Goal: Find contact information: Find contact information

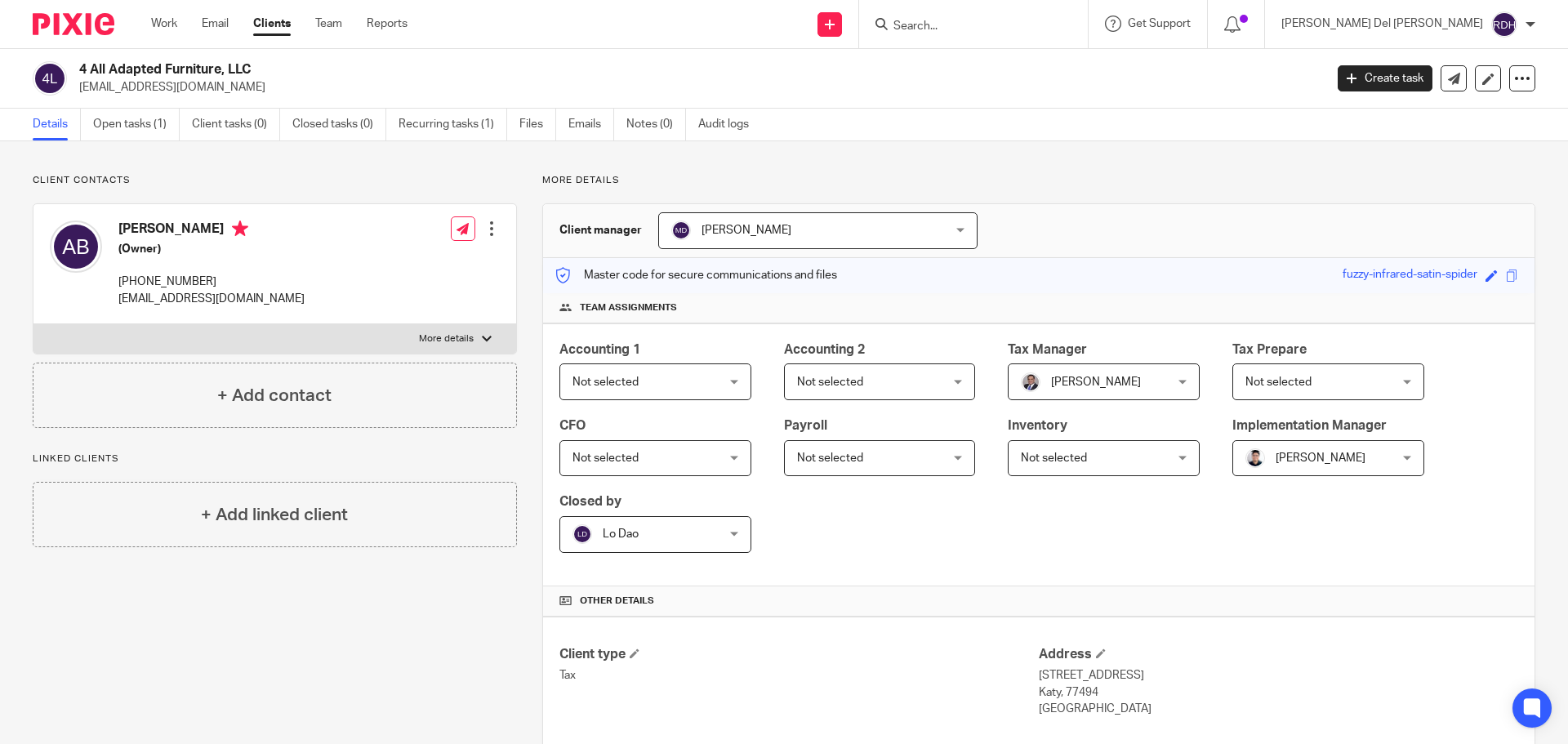
click at [1038, 26] on input "Search" at bounding box center [964, 26] width 147 height 15
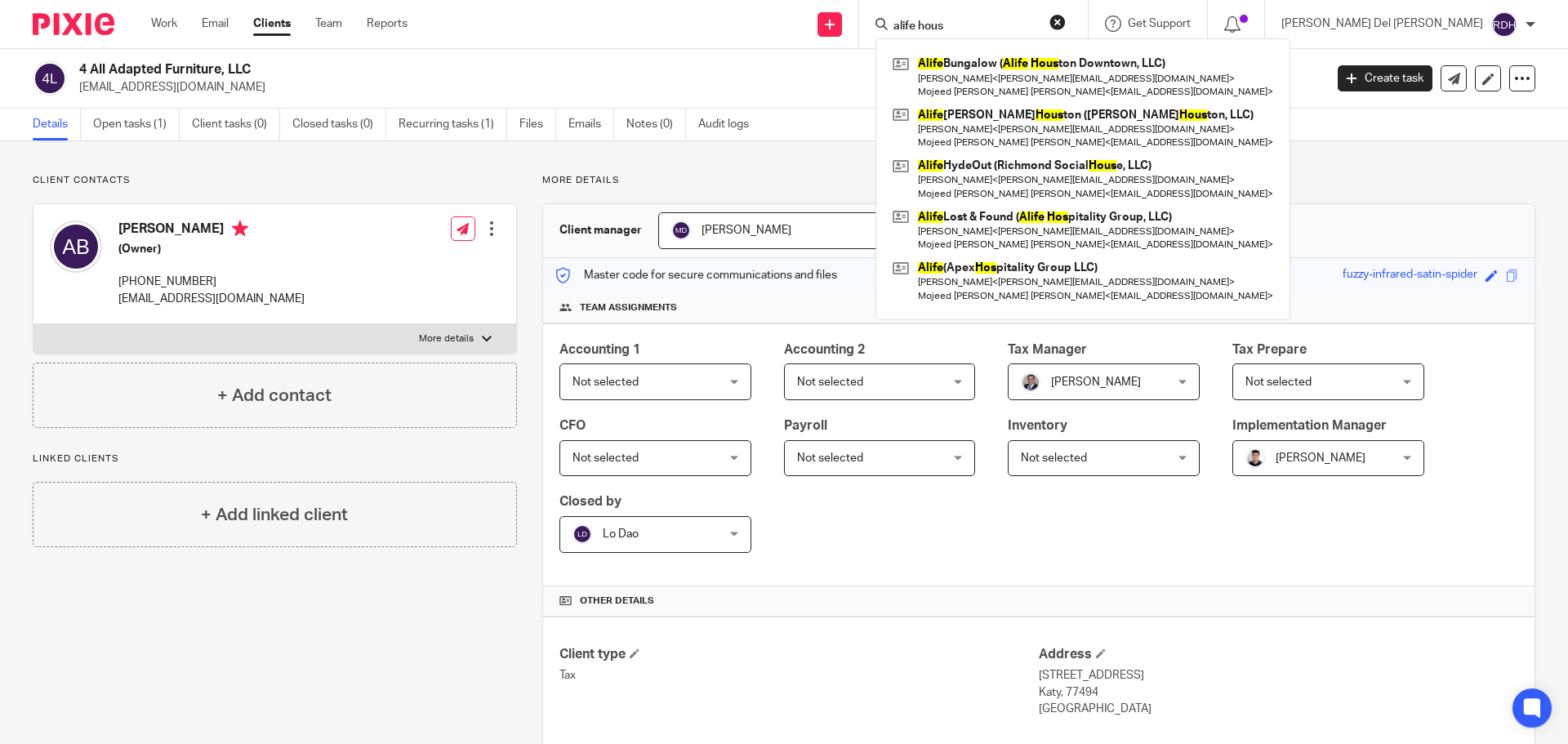
type input "alife hous"
click at [1139, 83] on link at bounding box center [1082, 77] width 389 height 51
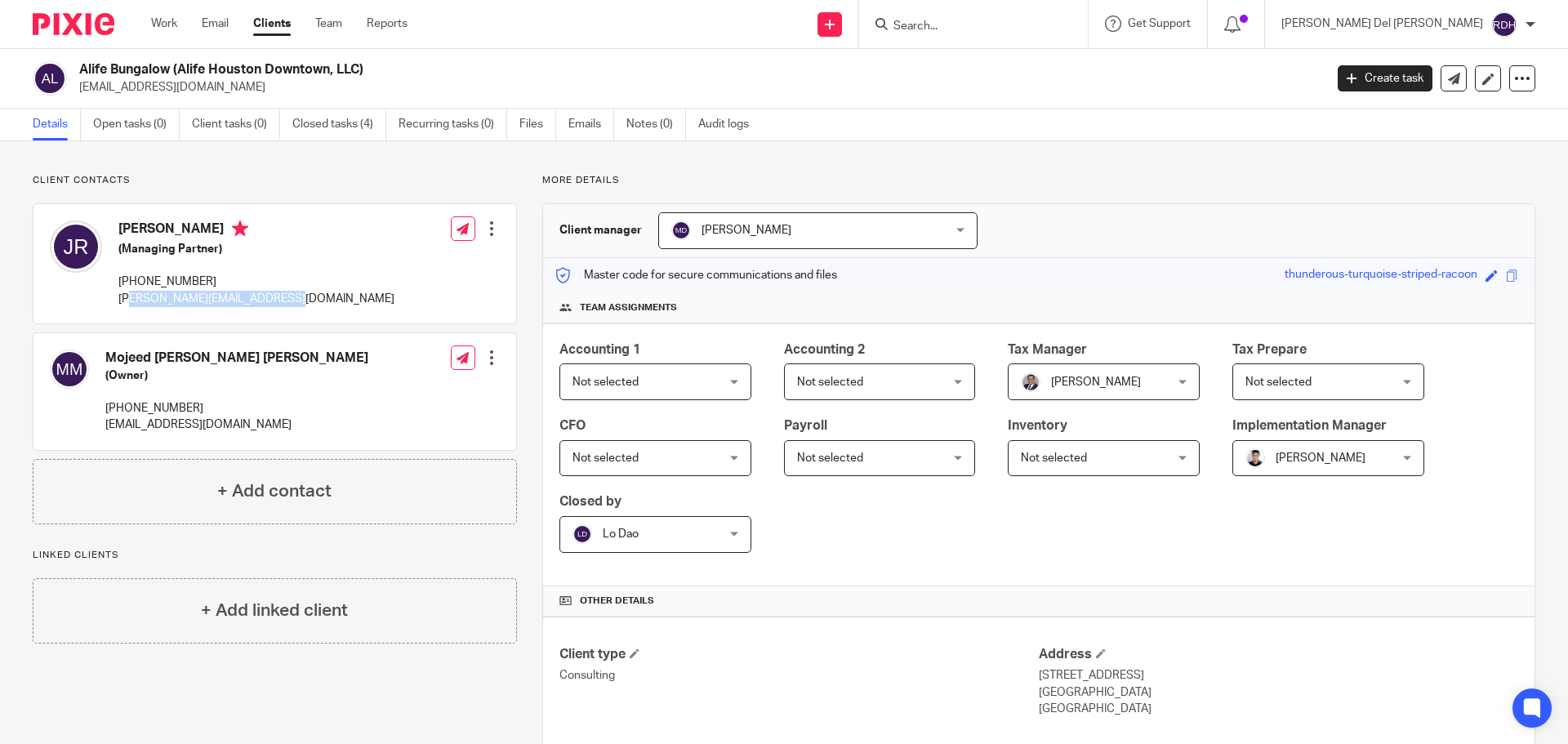
drag, startPoint x: 129, startPoint y: 295, endPoint x: 296, endPoint y: 306, distance: 167.4
click at [273, 305] on p "[PERSON_NAME][EMAIL_ADDRESS][DOMAIN_NAME]" at bounding box center [256, 298] width 276 height 17
click at [298, 306] on div "[PERSON_NAME] (Managing Partner) [PHONE_NUMBER] [PERSON_NAME][EMAIL_ADDRESS][DO…" at bounding box center [274, 264] width 482 height 119
drag, startPoint x: 148, startPoint y: 301, endPoint x: 190, endPoint y: 302, distance: 42.0
click at [168, 300] on p "[PERSON_NAME][EMAIL_ADDRESS][DOMAIN_NAME]" at bounding box center [256, 298] width 276 height 17
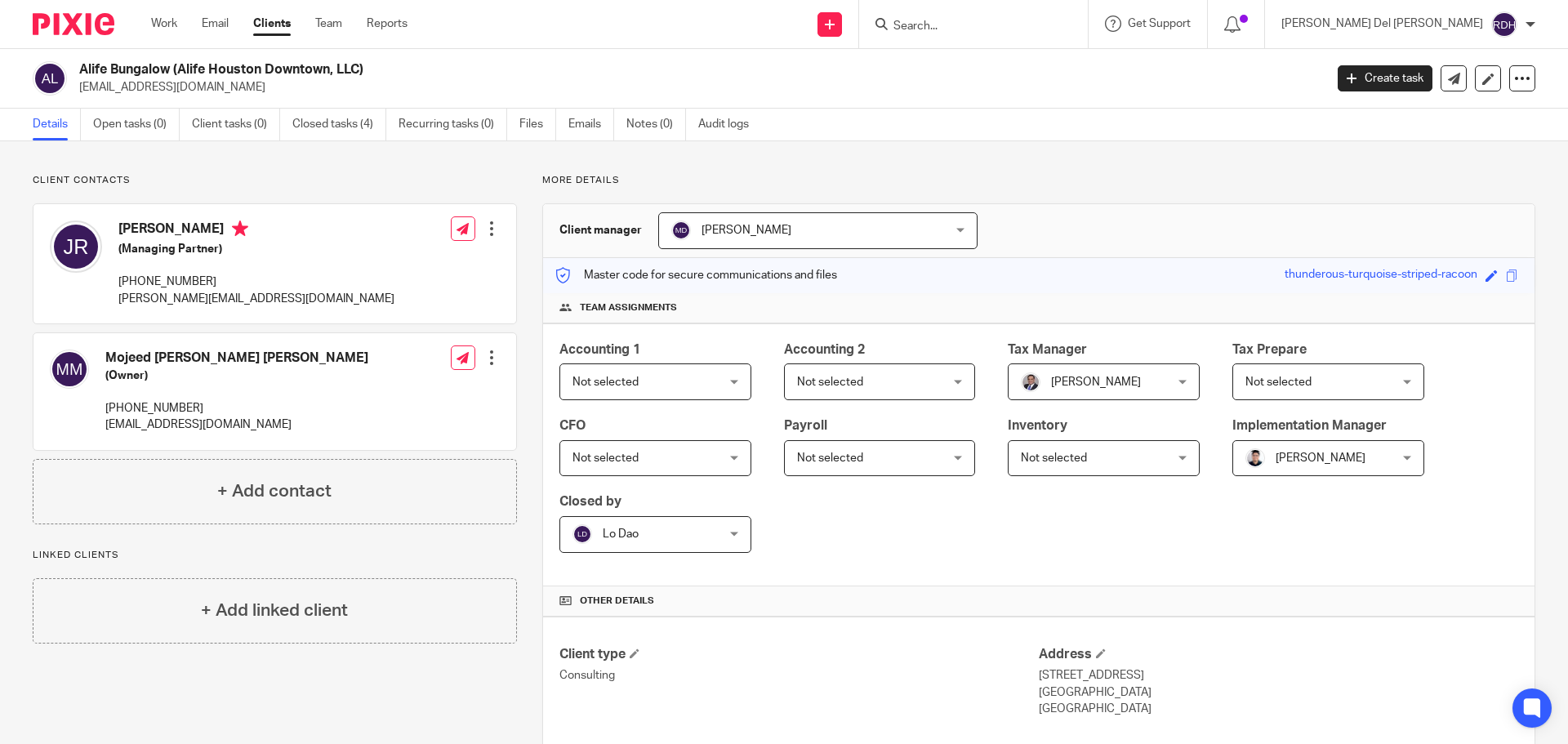
drag, startPoint x: 265, startPoint y: 301, endPoint x: 274, endPoint y: 301, distance: 9.0
click at [271, 301] on p "[PERSON_NAME][EMAIL_ADDRESS][DOMAIN_NAME]" at bounding box center [256, 298] width 276 height 17
click at [325, 296] on div "[PERSON_NAME] (Managing Partner) [PHONE_NUMBER] [PERSON_NAME][EMAIL_ADDRESS][DO…" at bounding box center [274, 264] width 482 height 119
drag, startPoint x: 615, startPoint y: 276, endPoint x: 778, endPoint y: 275, distance: 163.0
click at [771, 274] on p "Master code for secure communications and files" at bounding box center [695, 275] width 281 height 17
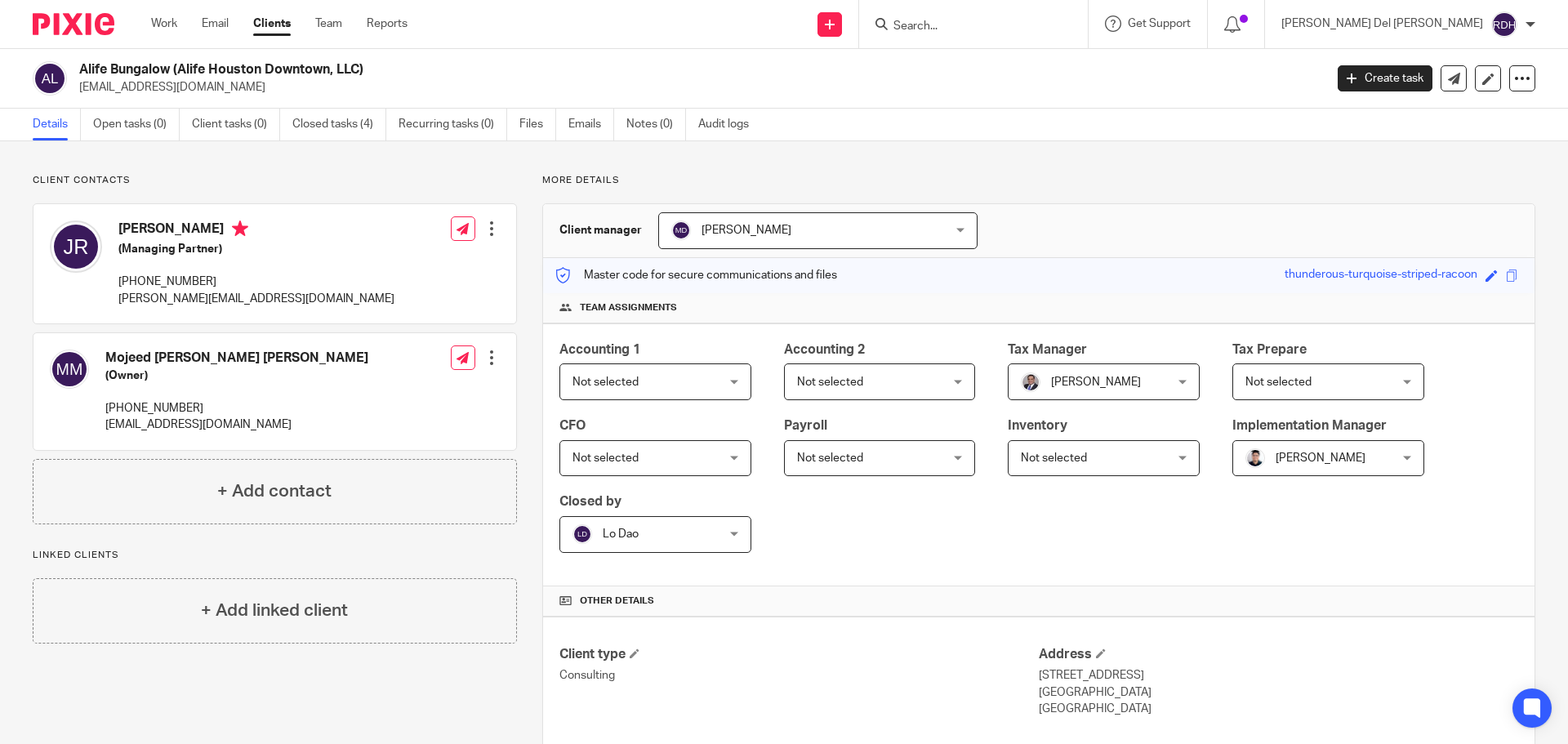
click at [778, 275] on p "Master code for secure communications and files" at bounding box center [695, 275] width 281 height 17
drag, startPoint x: 159, startPoint y: 239, endPoint x: 194, endPoint y: 240, distance: 35.0
click at [193, 240] on h4 "[PERSON_NAME]" at bounding box center [256, 230] width 276 height 20
drag, startPoint x: 140, startPoint y: 250, endPoint x: 205, endPoint y: 252, distance: 65.0
click at [200, 252] on h5 "(Managing Partner)" at bounding box center [256, 248] width 276 height 17
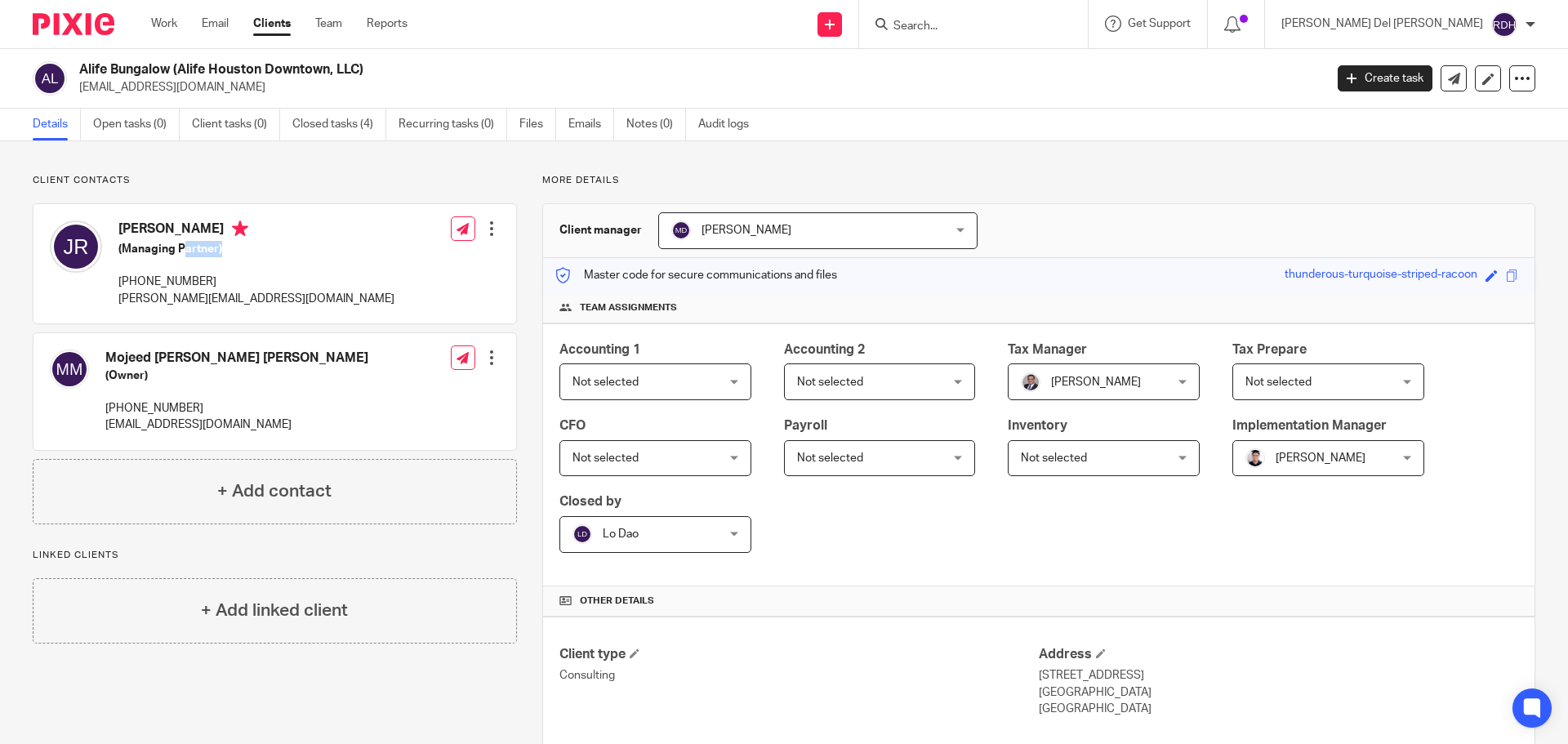
drag, startPoint x: 223, startPoint y: 252, endPoint x: 181, endPoint y: 252, distance: 42.0
click at [181, 252] on h5 "(Managing Partner)" at bounding box center [256, 248] width 276 height 17
drag, startPoint x: 144, startPoint y: 252, endPoint x: 164, endPoint y: 249, distance: 20.2
click at [164, 249] on h5 "(Managing Partner)" at bounding box center [256, 248] width 276 height 17
drag, startPoint x: 179, startPoint y: 250, endPoint x: 232, endPoint y: 250, distance: 53.0
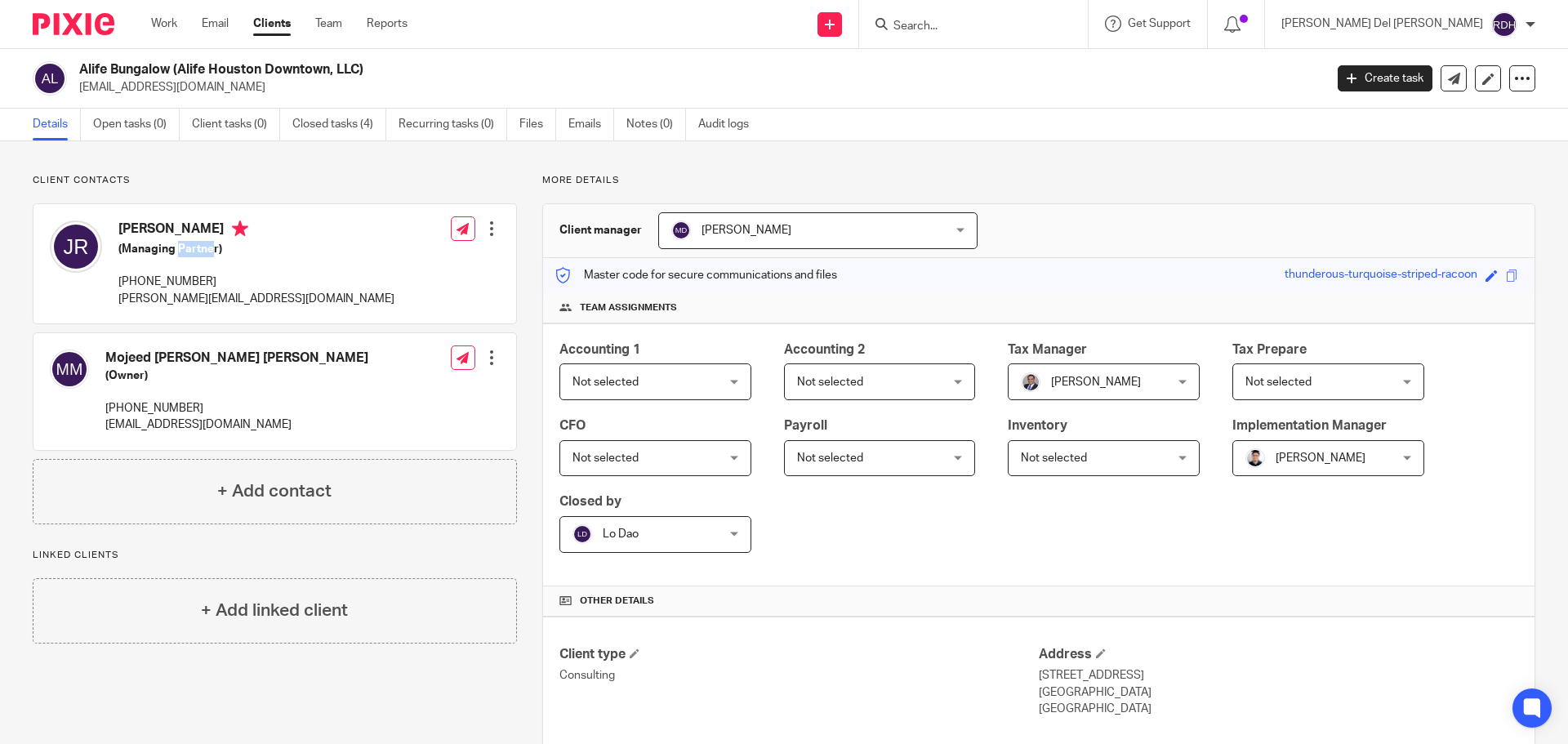
click at [220, 250] on h5 "(Managing Partner)" at bounding box center [256, 248] width 276 height 17
drag, startPoint x: 122, startPoint y: 351, endPoint x: 243, endPoint y: 366, distance: 121.9
click at [216, 353] on h4 "Mojeed [PERSON_NAME] [PERSON_NAME]" at bounding box center [237, 358] width 263 height 18
drag, startPoint x: 248, startPoint y: 353, endPoint x: 295, endPoint y: 353, distance: 47.0
click at [294, 353] on div "Mojeed Oluwatoyin Jr Martins (Owner) 713-703-0110 jr@alifehospitality.com Edit …" at bounding box center [274, 391] width 482 height 117
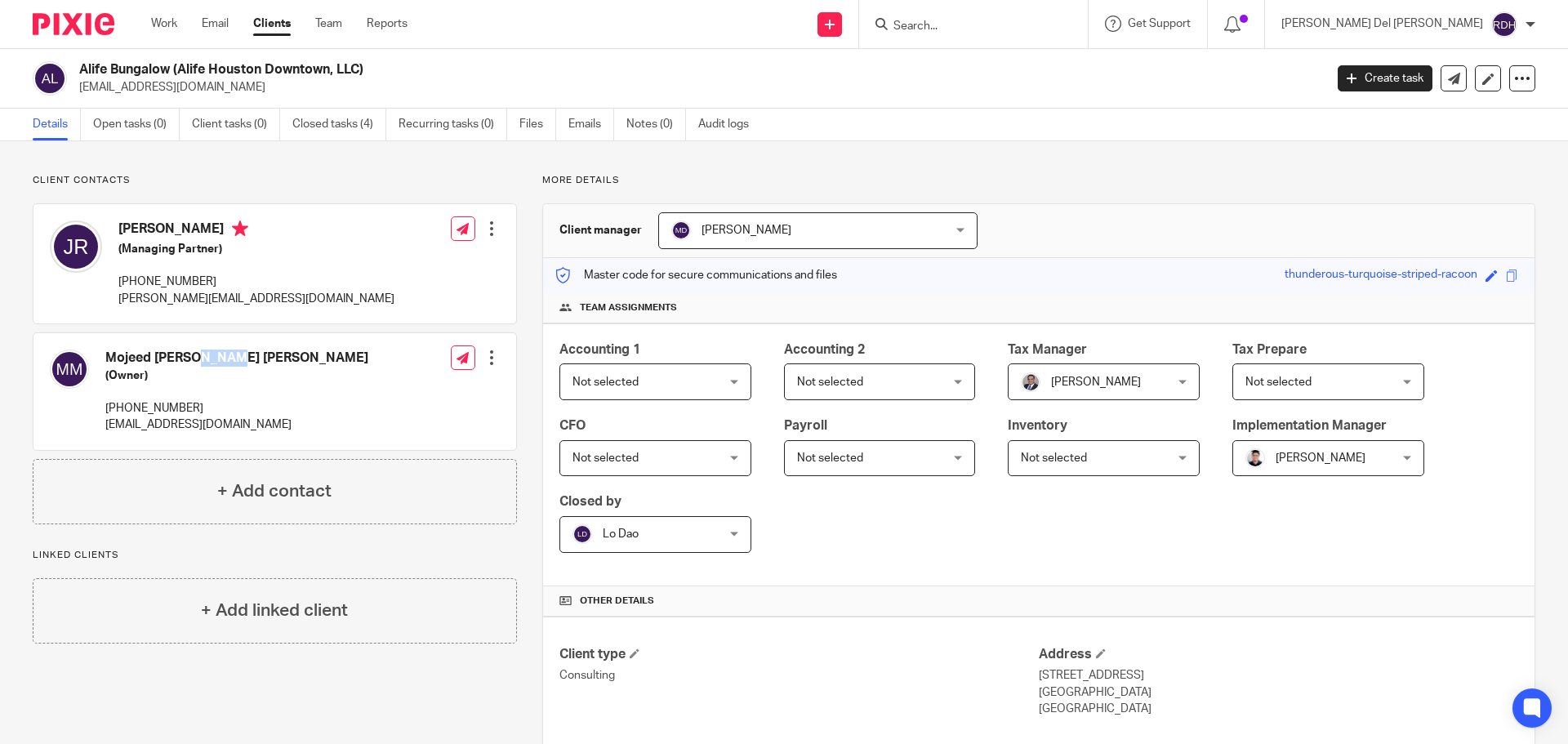
drag, startPoint x: 122, startPoint y: 355, endPoint x: 159, endPoint y: 356, distance: 37.0
click at [159, 356] on h4 "Mojeed [PERSON_NAME] [PERSON_NAME]" at bounding box center [237, 358] width 263 height 18
click at [193, 366] on h4 "Mojeed [PERSON_NAME] [PERSON_NAME]" at bounding box center [237, 358] width 263 height 18
drag, startPoint x: 114, startPoint y: 375, endPoint x: 156, endPoint y: 371, distance: 42.2
click at [156, 371] on h5 "(Owner)" at bounding box center [237, 375] width 263 height 17
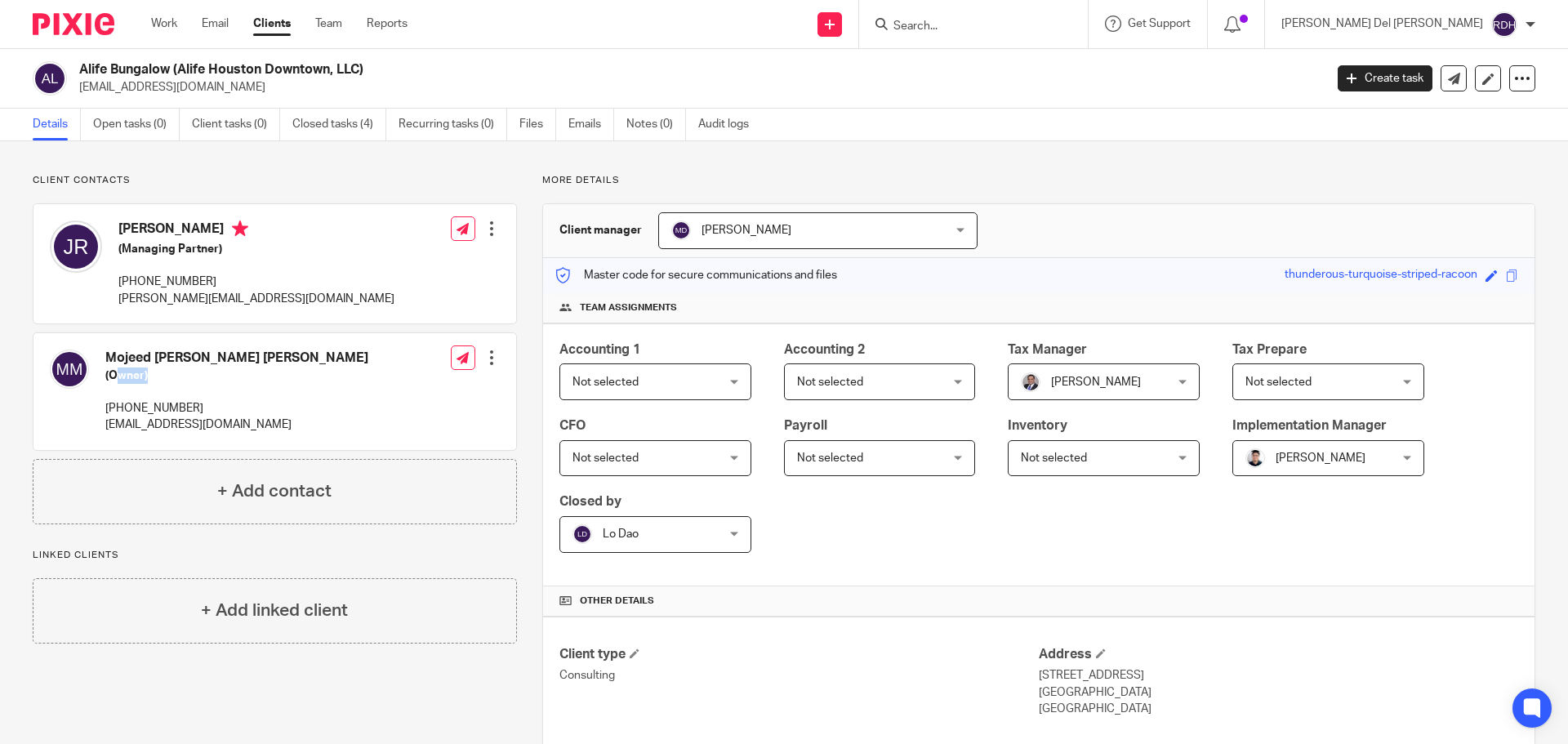
click at [165, 374] on h5 "(Owner)" at bounding box center [237, 375] width 263 height 17
drag, startPoint x: 145, startPoint y: 227, endPoint x: 183, endPoint y: 225, distance: 38.1
click at [165, 227] on h4 "[PERSON_NAME]" at bounding box center [256, 230] width 276 height 20
drag, startPoint x: 133, startPoint y: 251, endPoint x: 180, endPoint y: 245, distance: 47.4
click at [175, 245] on h5 "(Managing Partner)" at bounding box center [256, 248] width 276 height 17
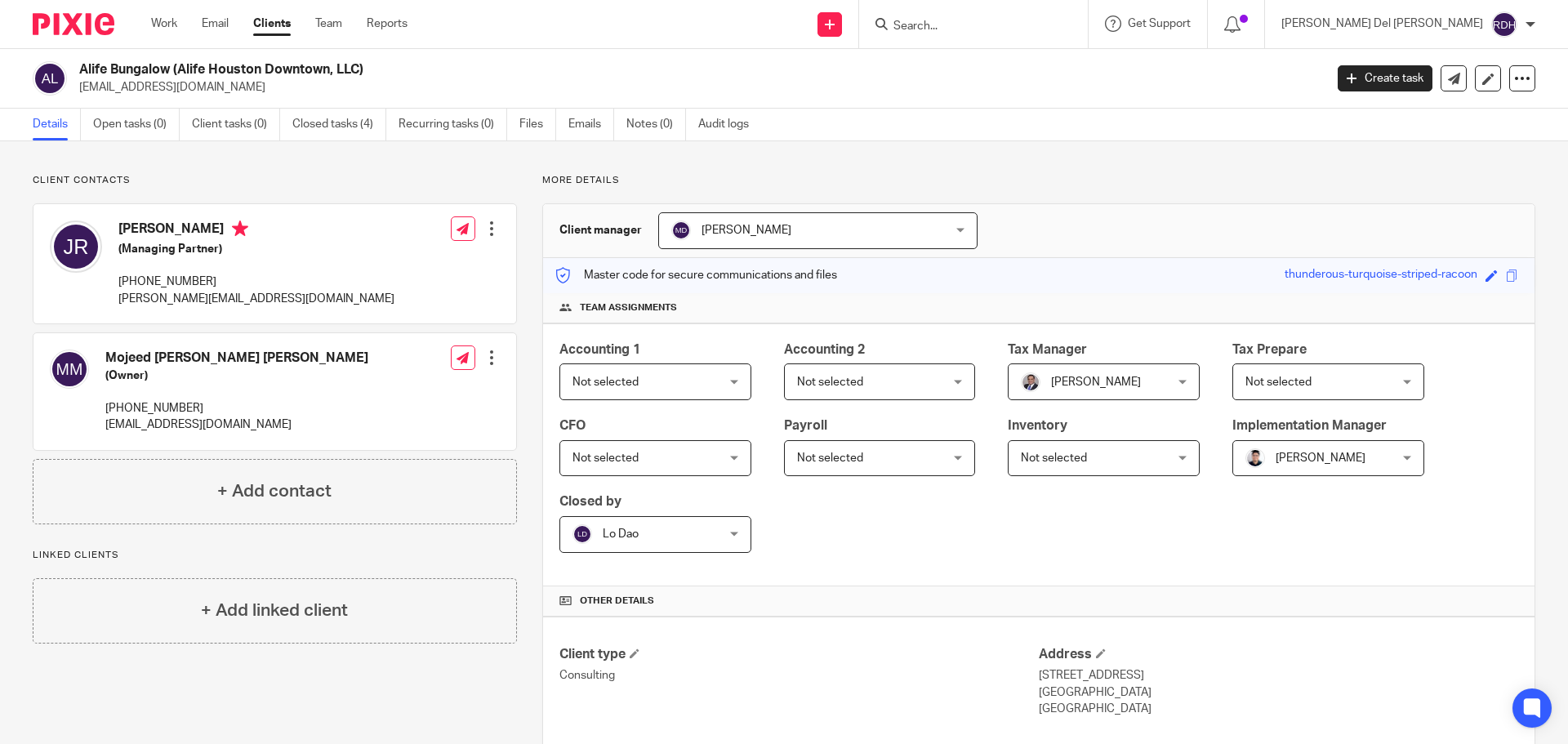
click at [180, 245] on h5 "(Managing Partner)" at bounding box center [256, 248] width 276 height 17
drag, startPoint x: 102, startPoint y: 353, endPoint x: 223, endPoint y: 353, distance: 121.0
click at [223, 353] on div "Mojeed Oluwatoyin Jr Martins (Owner) 713-703-0110 jr@alifehospitality.com" at bounding box center [208, 391] width 318 height 100
click at [223, 353] on h4 "Mojeed [PERSON_NAME] [PERSON_NAME]" at bounding box center [237, 358] width 263 height 18
drag, startPoint x: 198, startPoint y: 234, endPoint x: 213, endPoint y: 230, distance: 15.5
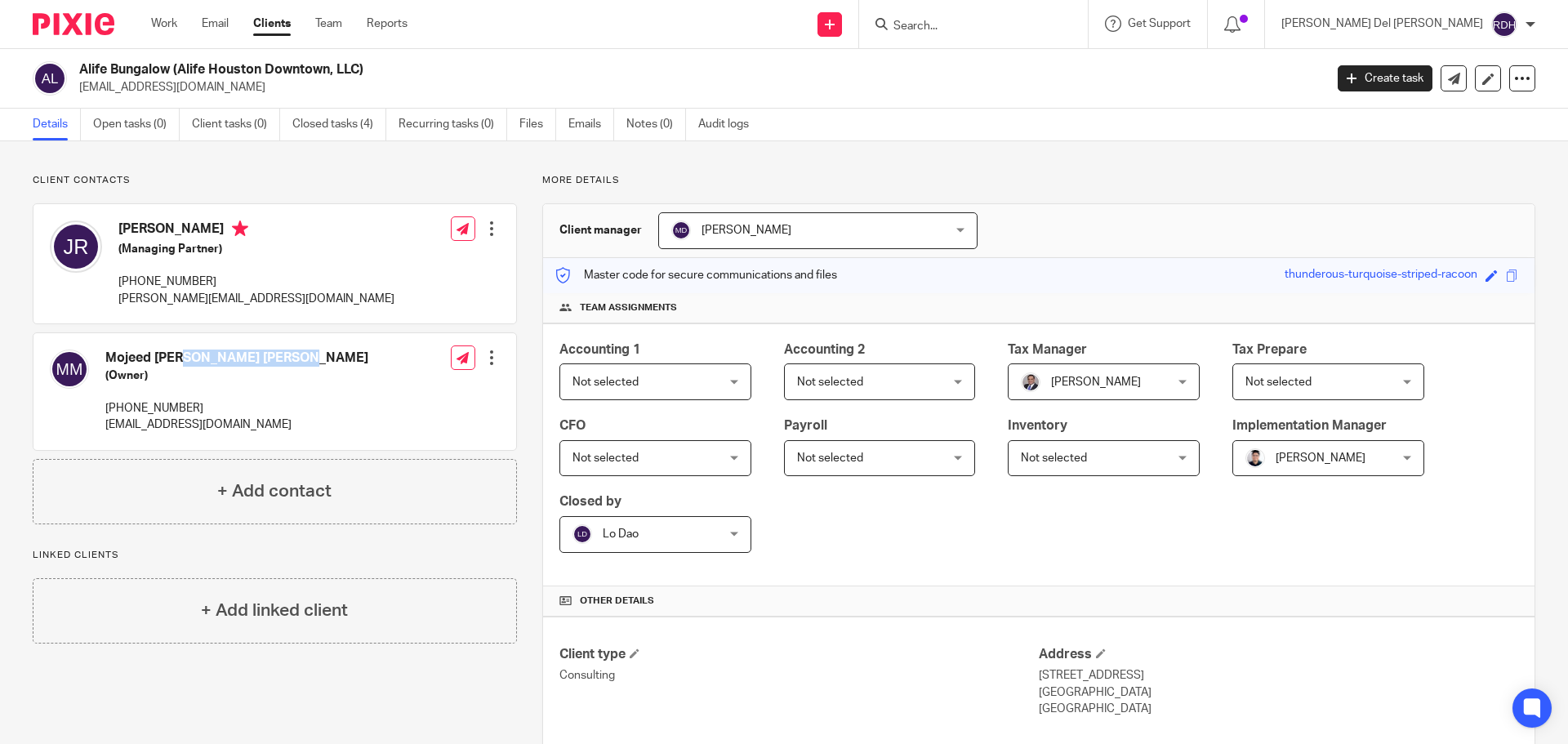
click at [213, 230] on h4 "[PERSON_NAME]" at bounding box center [256, 230] width 276 height 20
drag, startPoint x: 202, startPoint y: 250, endPoint x: 230, endPoint y: 250, distance: 28.0
click at [224, 250] on h5 "(Managing Partner)" at bounding box center [256, 248] width 276 height 17
click at [230, 250] on h5 "(Managing Partner)" at bounding box center [256, 248] width 276 height 17
drag, startPoint x: 196, startPoint y: 226, endPoint x: 220, endPoint y: 226, distance: 24.0
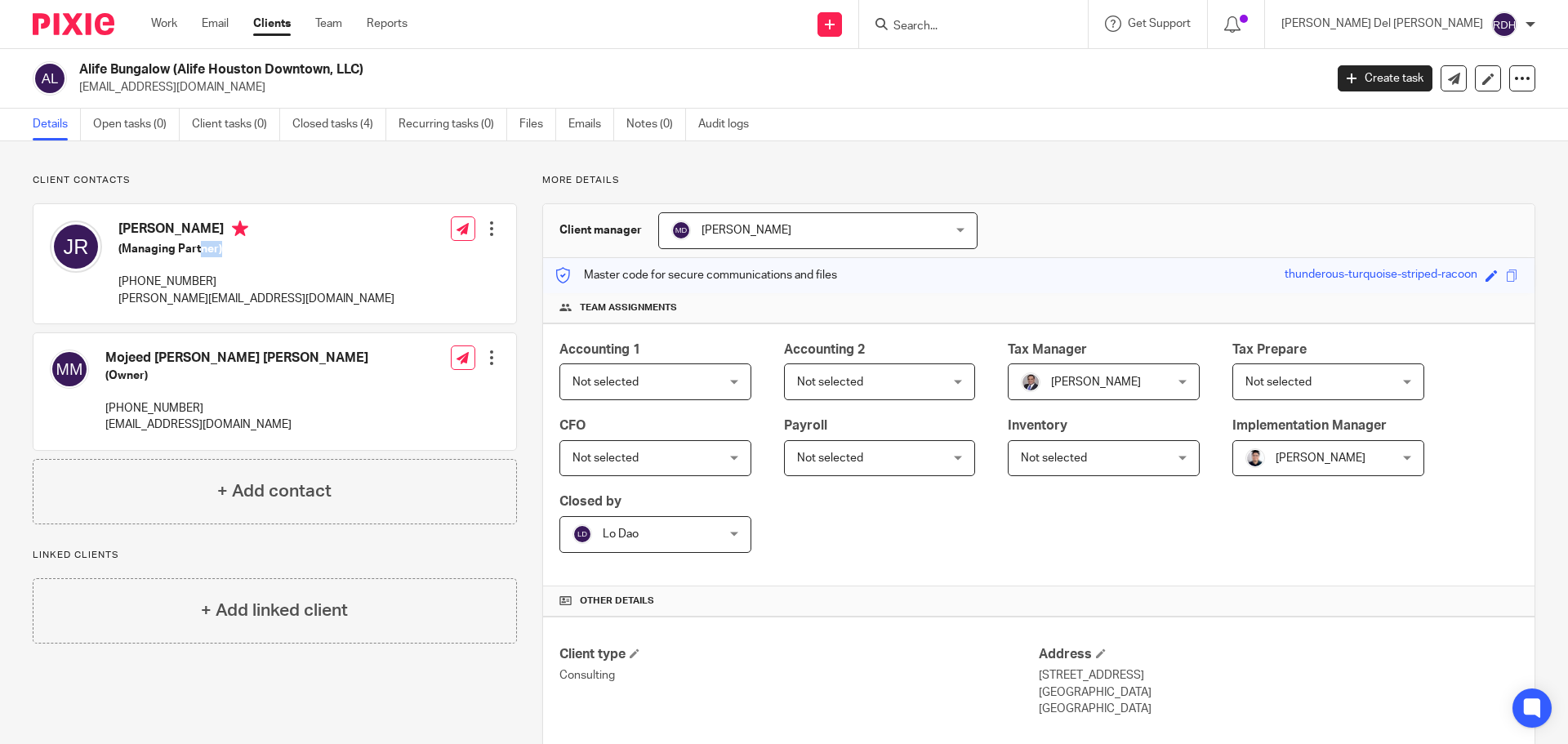
click at [220, 226] on h4 "[PERSON_NAME]" at bounding box center [256, 230] width 276 height 20
click at [196, 249] on h5 "(Managing Partner)" at bounding box center [256, 248] width 276 height 17
drag, startPoint x: 129, startPoint y: 300, endPoint x: 263, endPoint y: 301, distance: 134.0
click at [238, 290] on p "[PERSON_NAME][EMAIL_ADDRESS][DOMAIN_NAME]" at bounding box center [256, 298] width 276 height 17
click at [330, 314] on div "Jonathan Reitzell (Managing Partner) 832-512-6515 jonathan@alifehospitality.com…" at bounding box center [274, 264] width 482 height 119
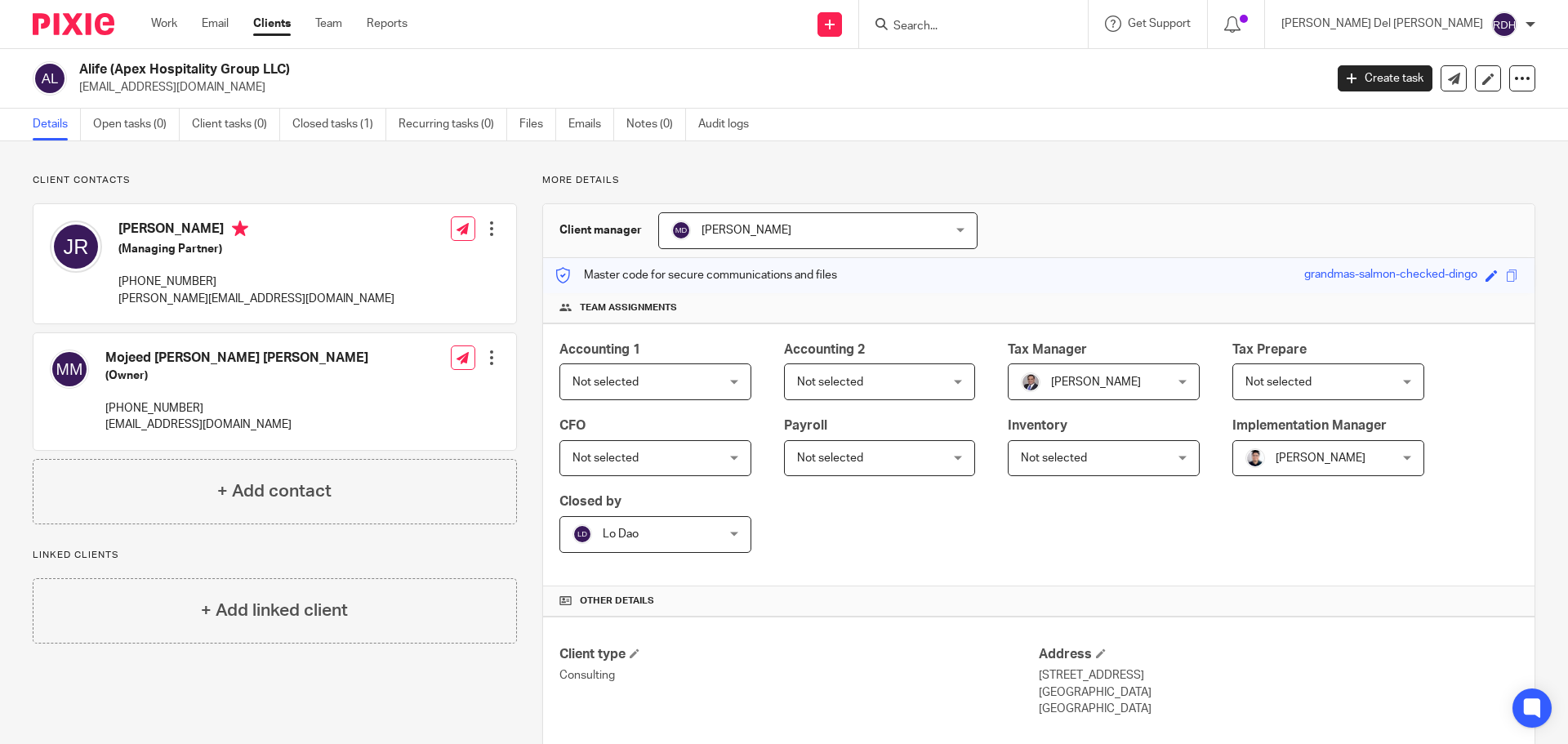
scroll to position [270, 0]
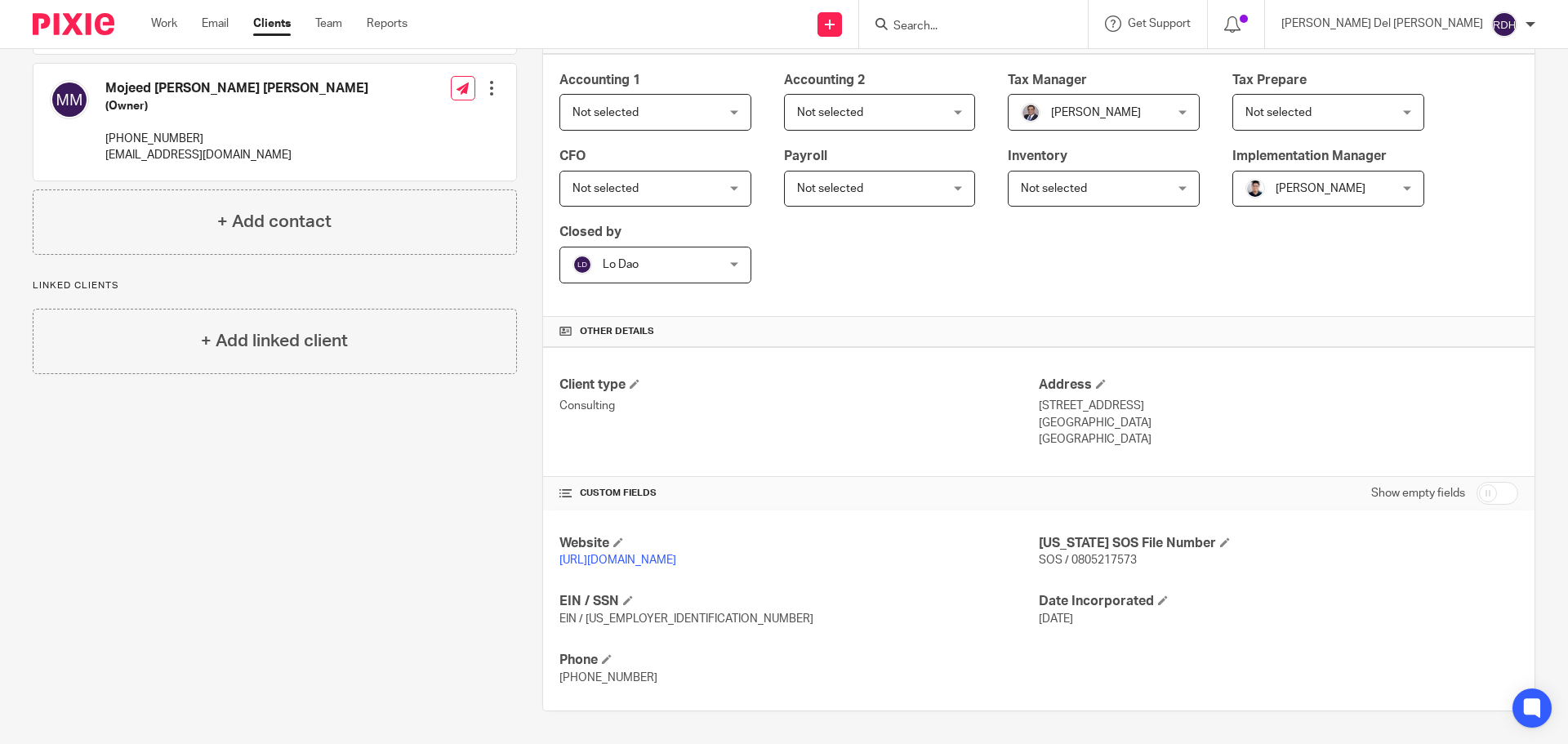
drag, startPoint x: 369, startPoint y: 584, endPoint x: 689, endPoint y: 9, distance: 658.0
click at [369, 584] on div "Client contacts Jonathan Reitzell (Managing Partner) 832-512-6515 jonathan@alif…" at bounding box center [262, 308] width 509 height 806
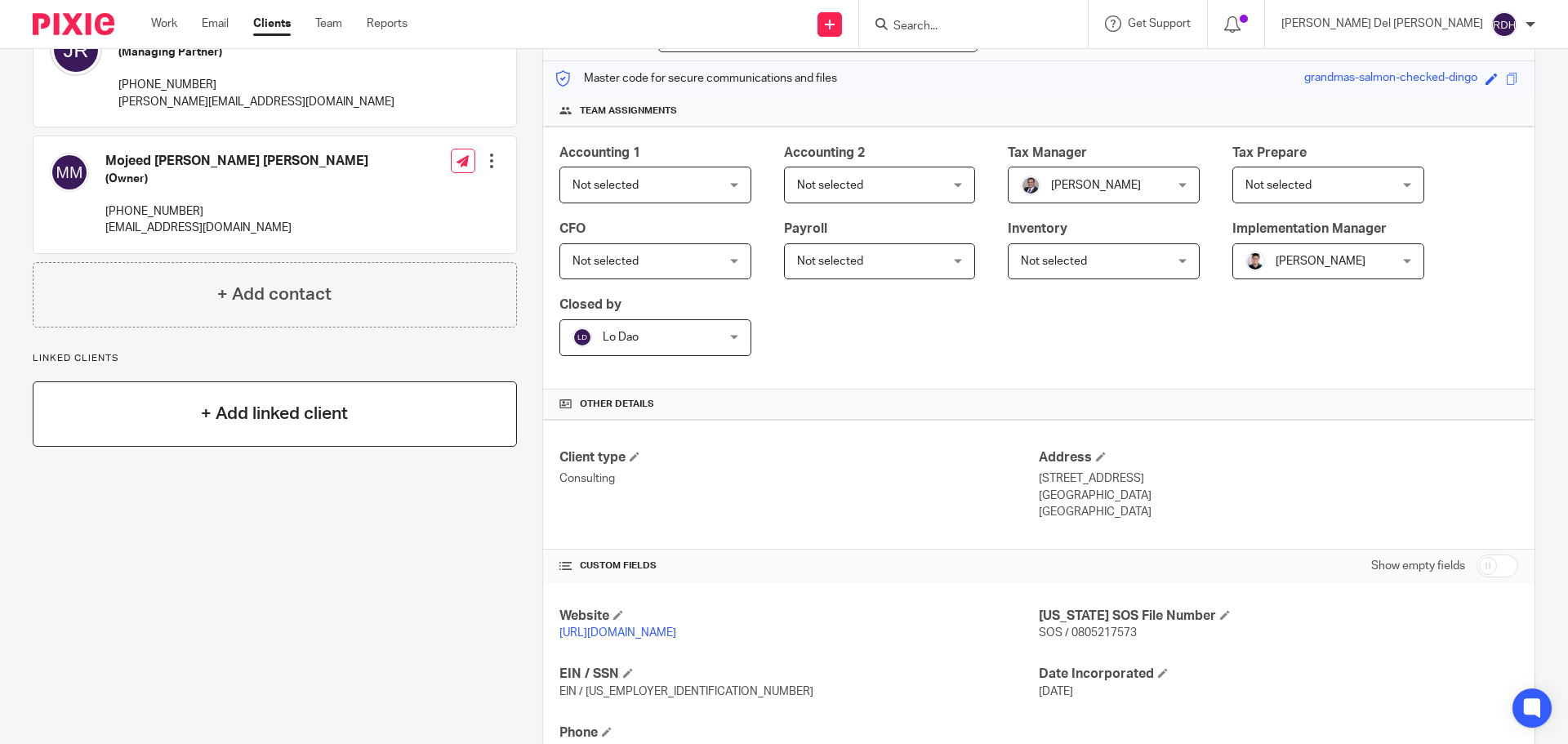
scroll to position [0, 0]
